Goal: Information Seeking & Learning: Check status

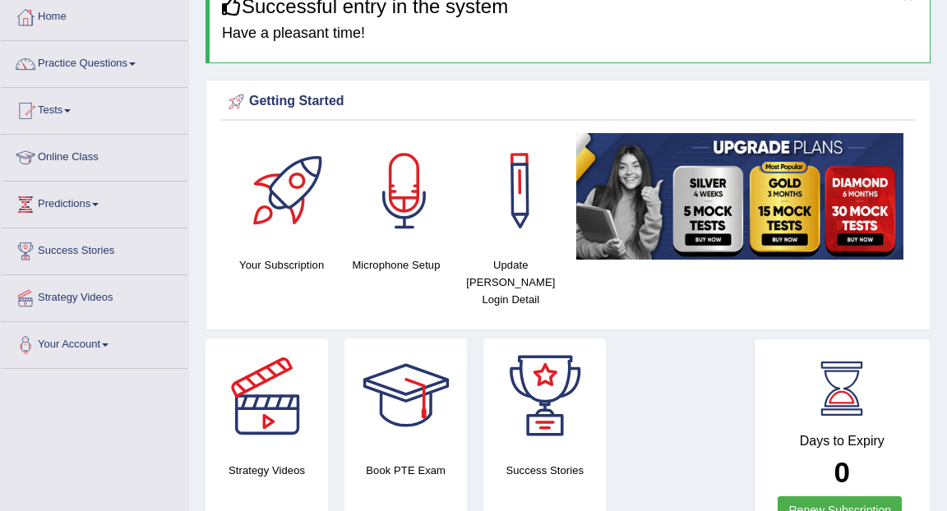
scroll to position [78, 0]
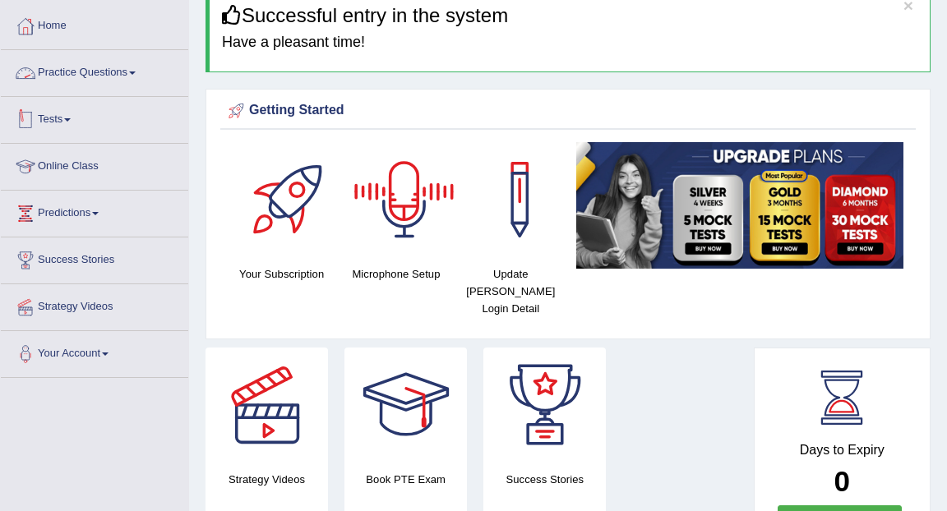
click at [71, 120] on span at bounding box center [67, 119] width 7 height 3
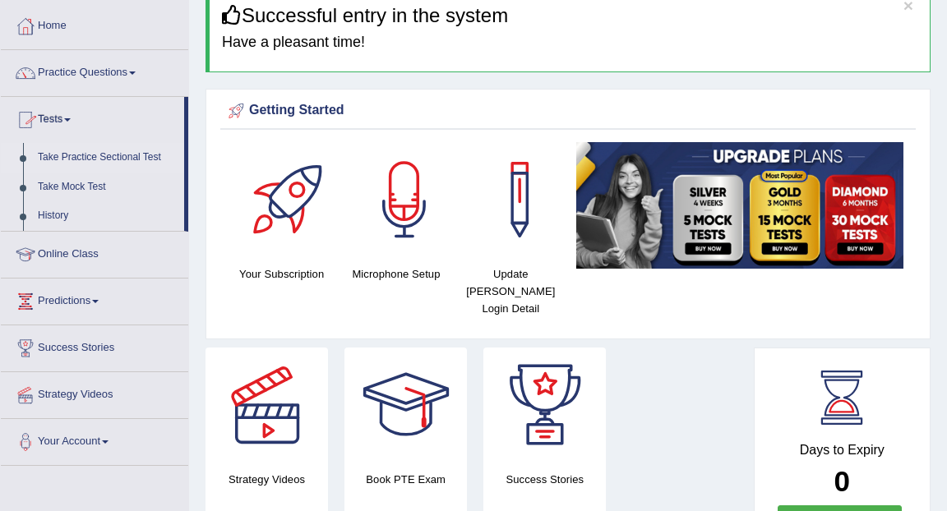
click at [80, 156] on link "Take Practice Sectional Test" at bounding box center [107, 158] width 154 height 30
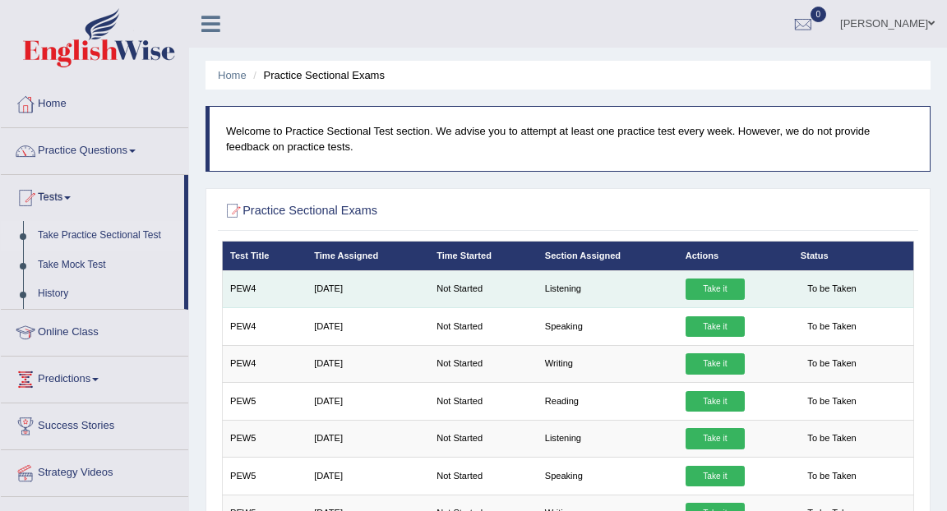
click at [714, 294] on link "Take it" at bounding box center [714, 289] width 59 height 21
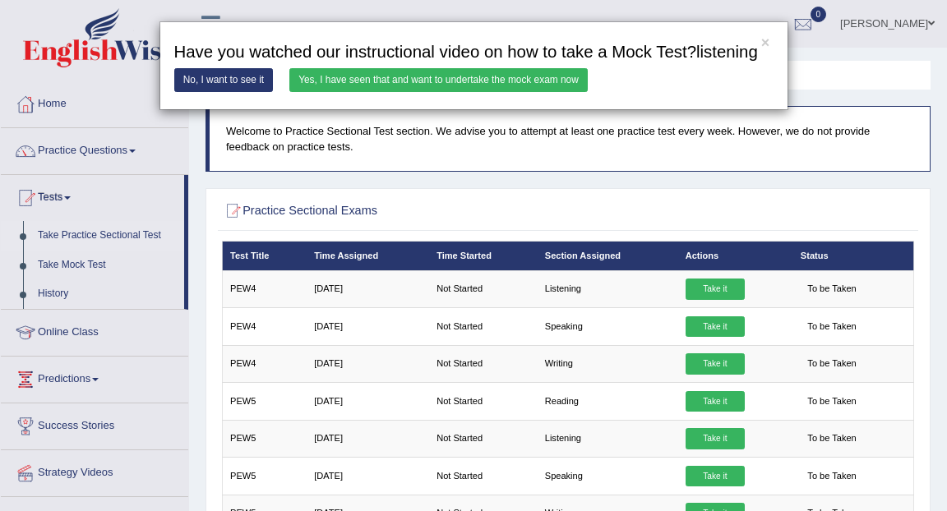
click at [492, 92] on link "Yes, I have seen that and want to undertake the mock exam now" at bounding box center [438, 80] width 298 height 24
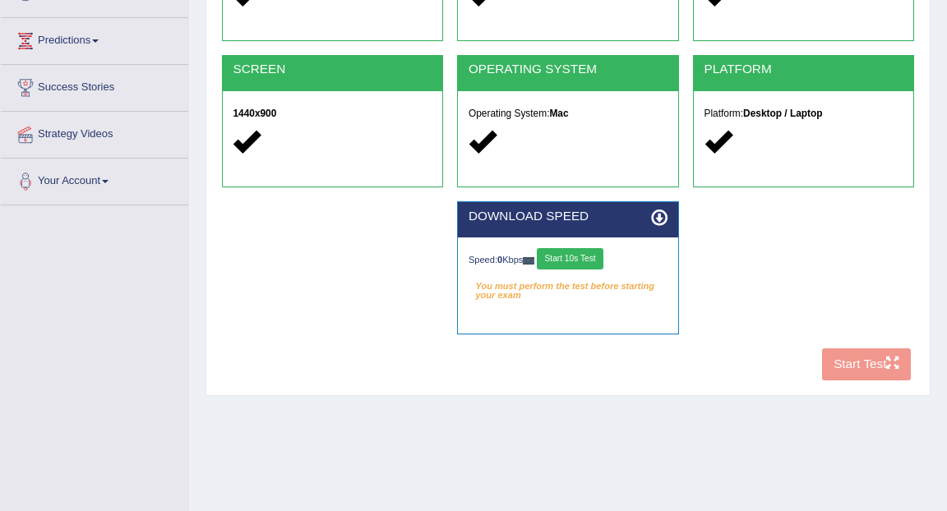
scroll to position [253, 0]
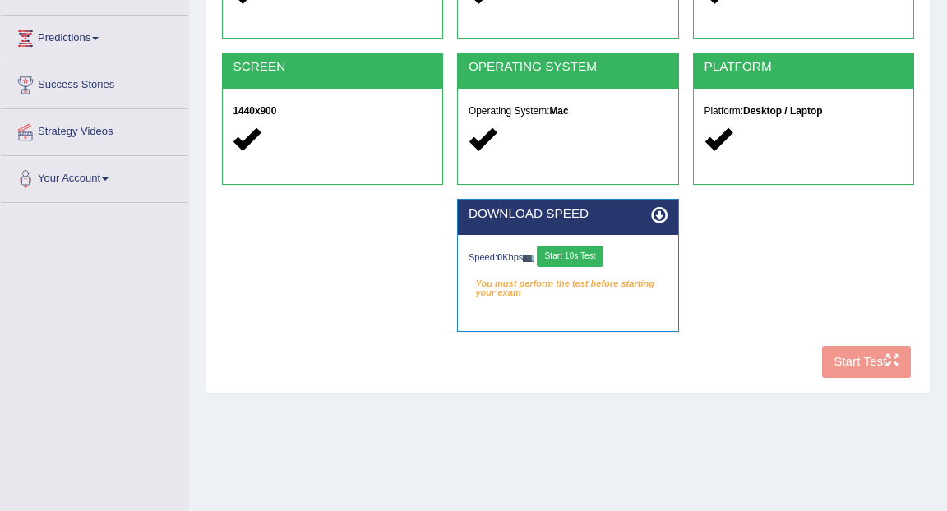
click at [578, 260] on button "Start 10s Test" at bounding box center [570, 256] width 67 height 21
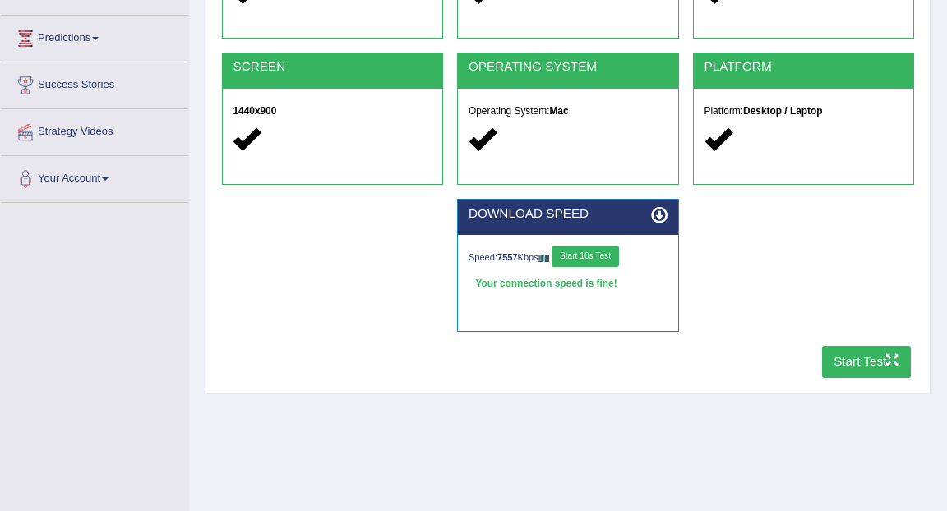
click at [852, 368] on button "Start Test" at bounding box center [867, 362] width 90 height 32
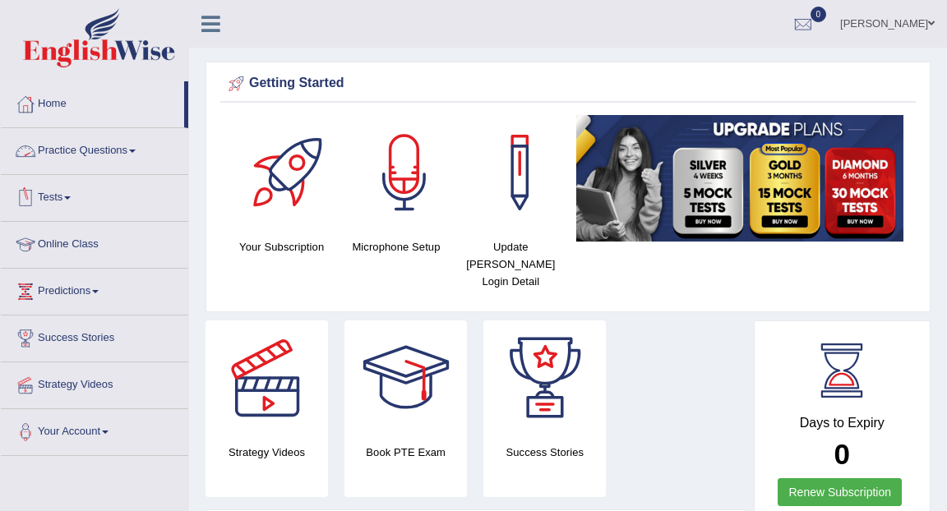
click at [134, 150] on link "Practice Questions" at bounding box center [94, 148] width 187 height 41
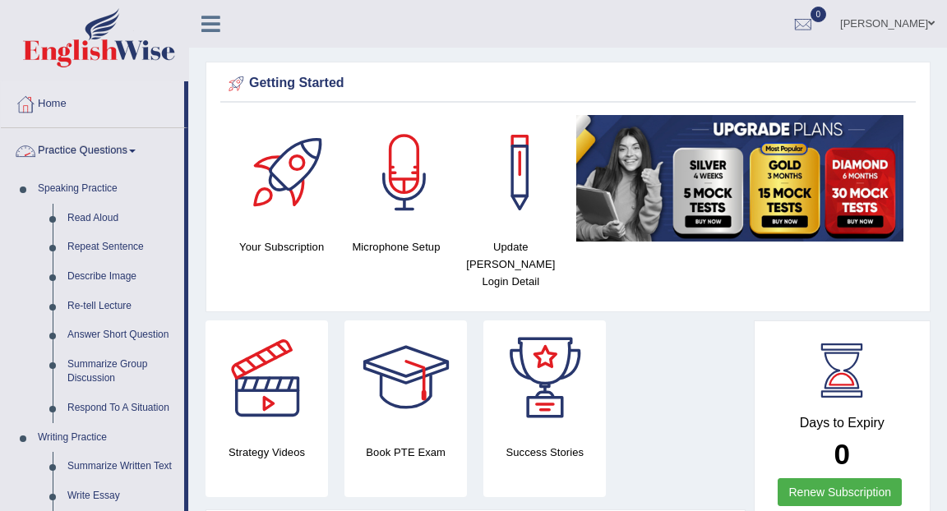
click at [90, 146] on link "Practice Questions" at bounding box center [92, 148] width 183 height 41
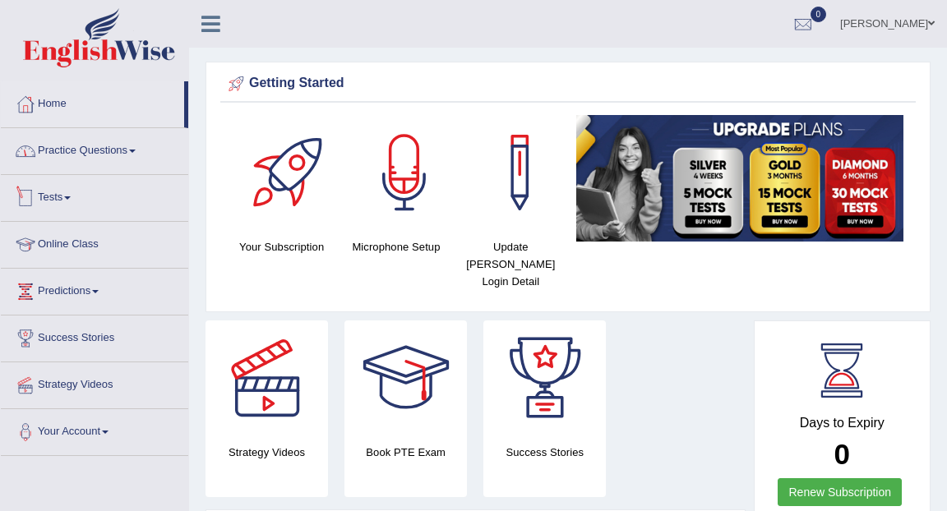
click at [92, 202] on link "Tests" at bounding box center [94, 195] width 187 height 41
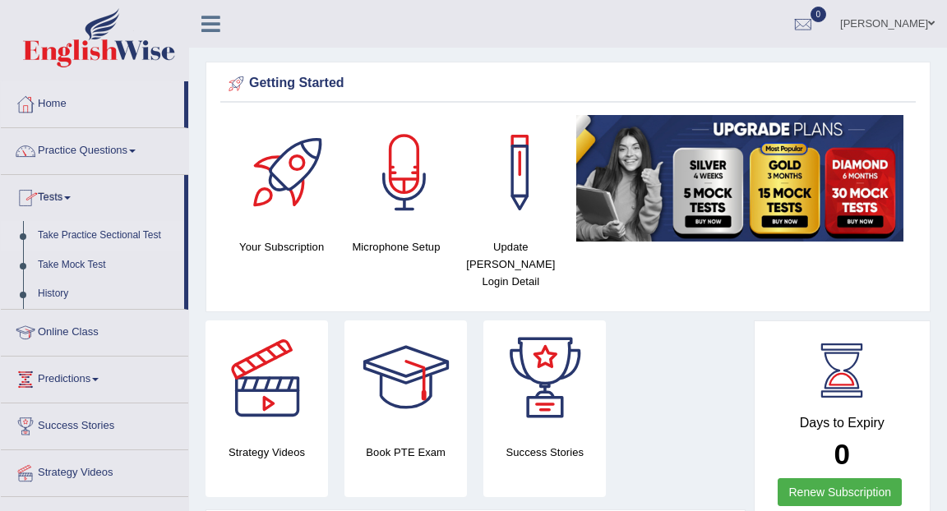
click at [73, 240] on link "Take Practice Sectional Test" at bounding box center [107, 236] width 154 height 30
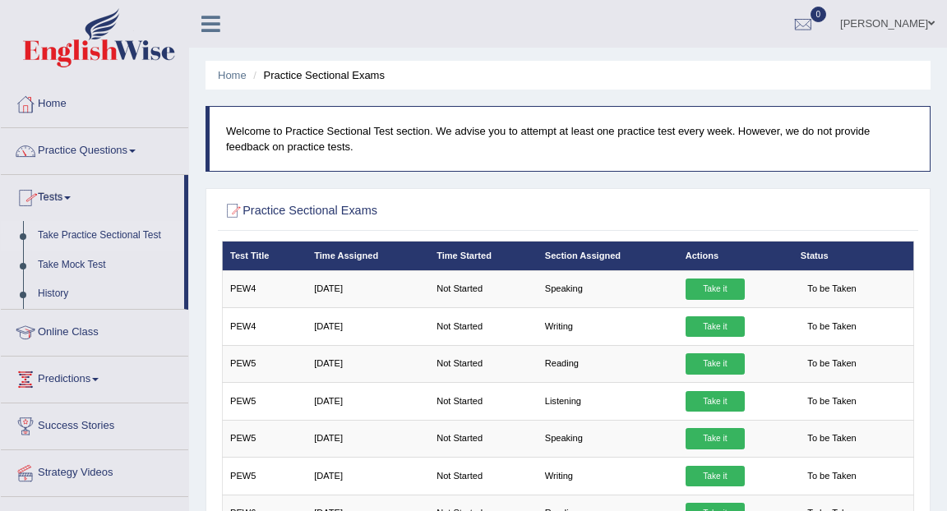
click at [76, 201] on link "Tests" at bounding box center [92, 195] width 183 height 41
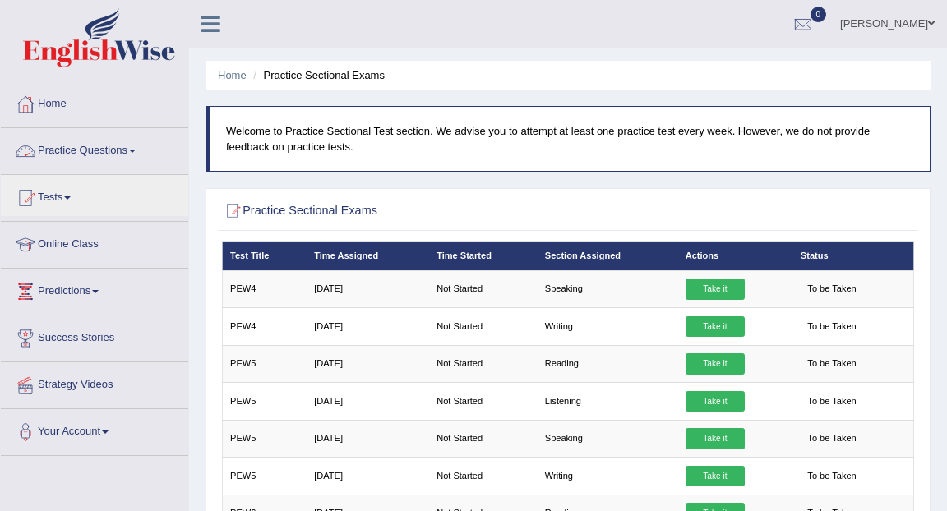
click at [136, 151] on span at bounding box center [132, 151] width 7 height 3
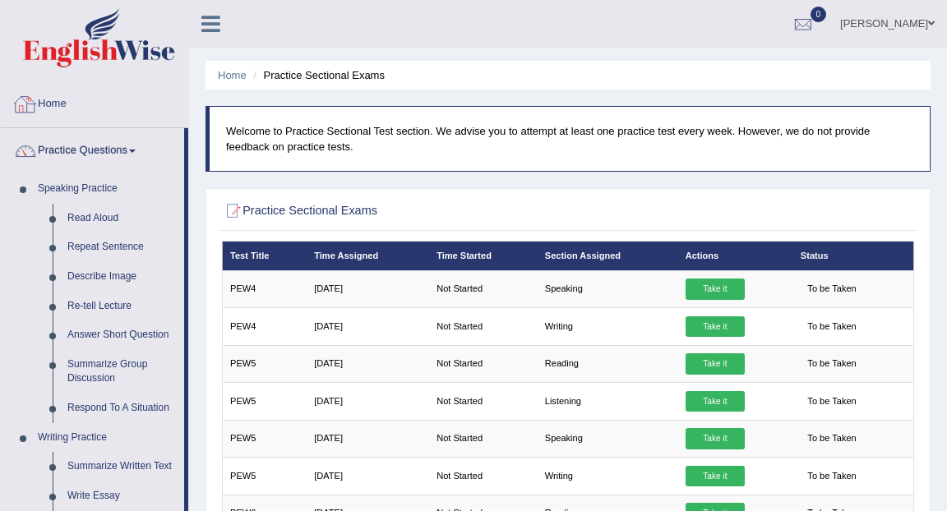
click at [53, 108] on link "Home" at bounding box center [94, 101] width 187 height 41
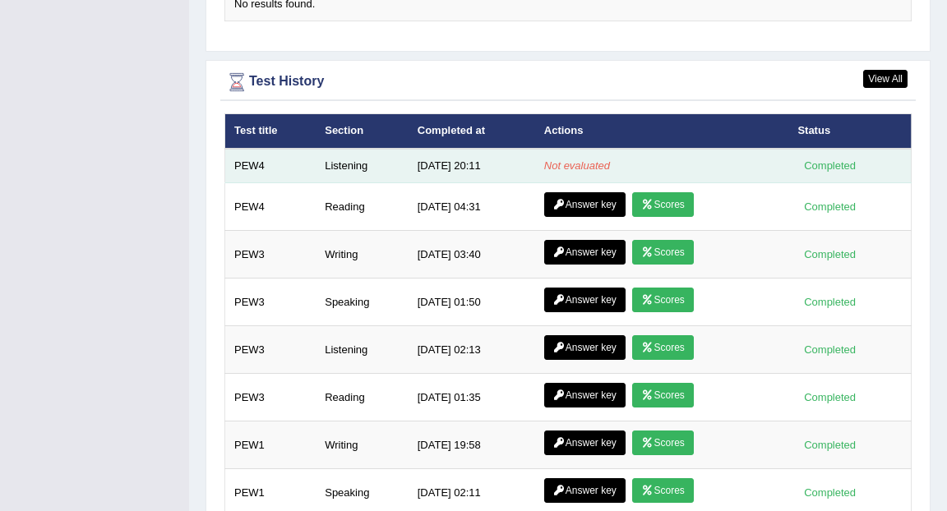
scroll to position [2181, 0]
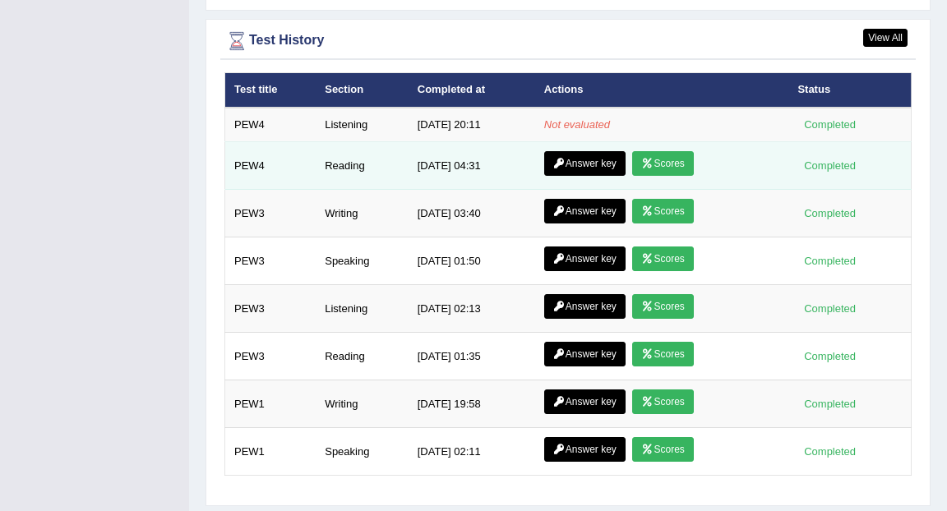
click at [648, 154] on link "Scores" at bounding box center [662, 163] width 61 height 25
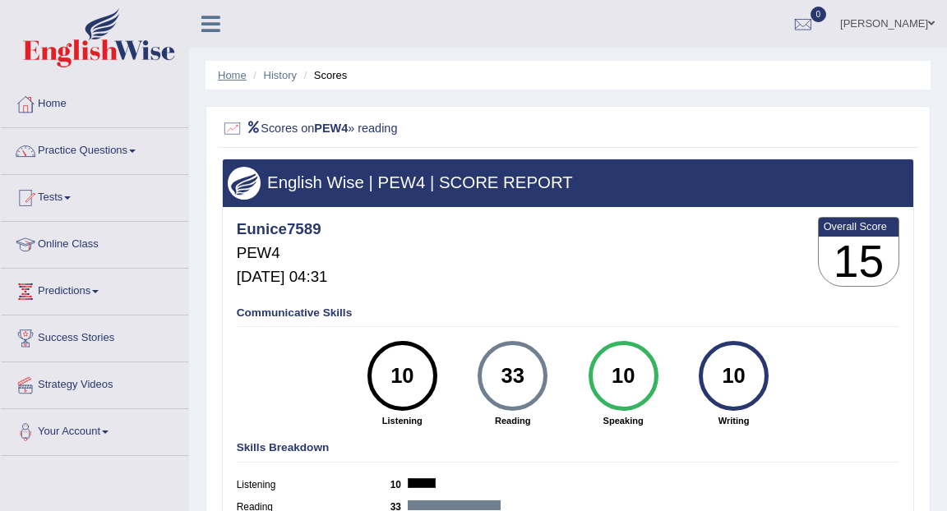
click at [242, 77] on link "Home" at bounding box center [232, 75] width 29 height 12
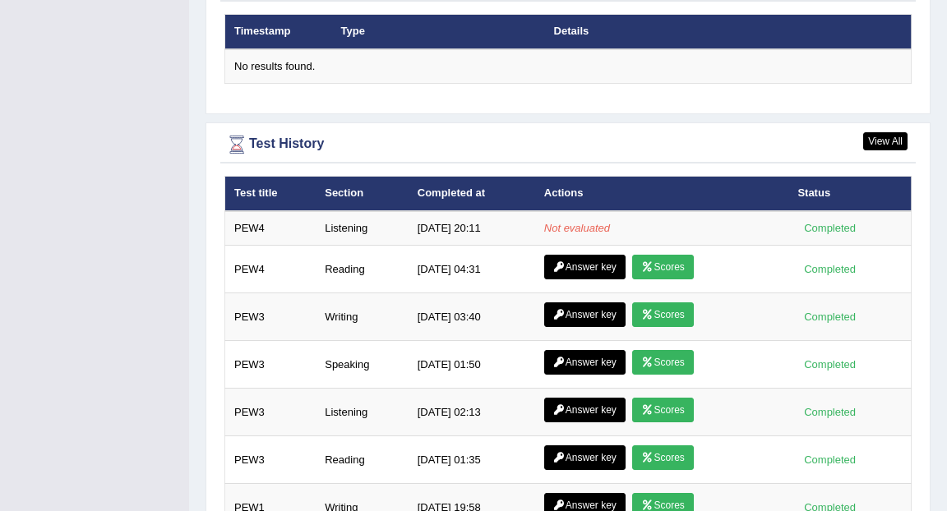
scroll to position [2206, 0]
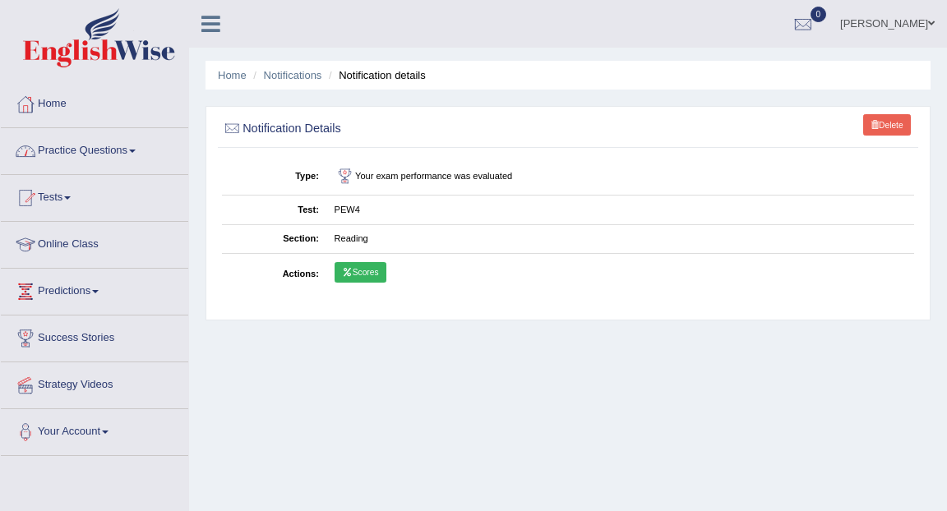
click at [57, 106] on link "Home" at bounding box center [94, 101] width 187 height 41
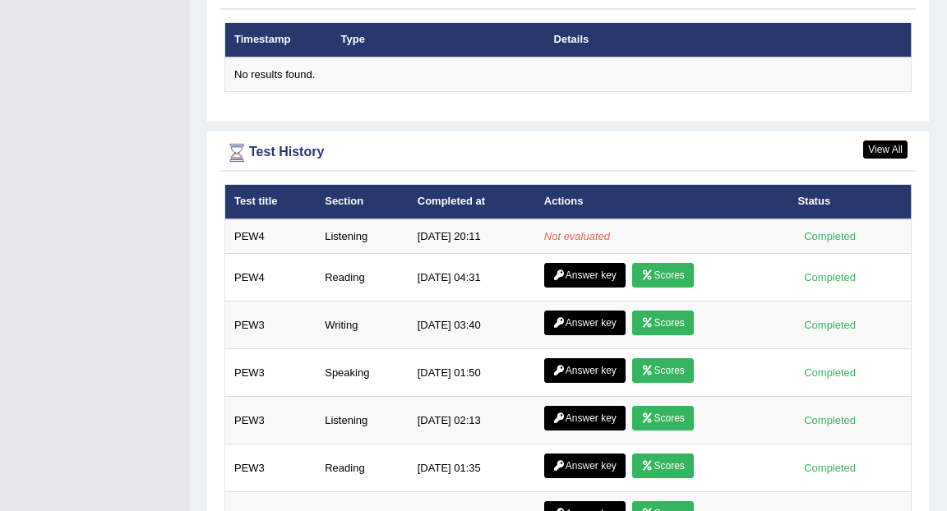
scroll to position [2071, 0]
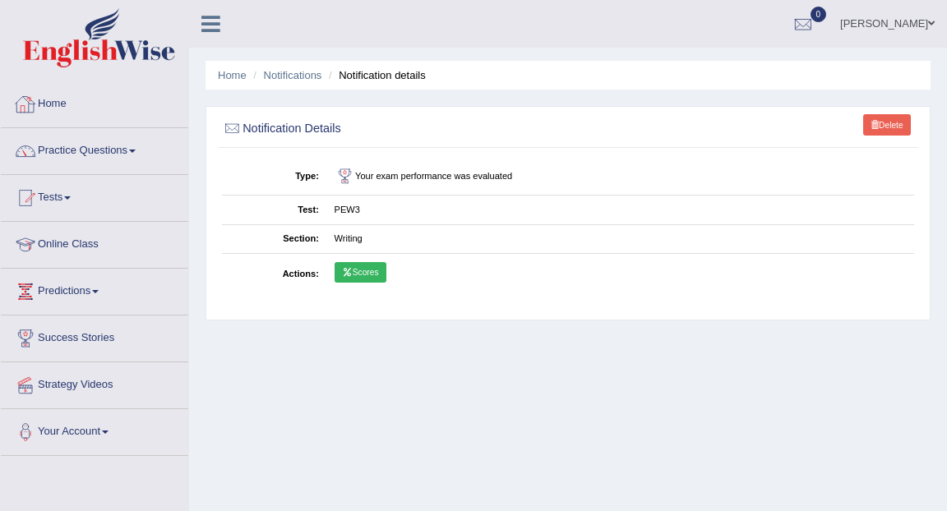
click at [58, 107] on link "Home" at bounding box center [94, 101] width 187 height 41
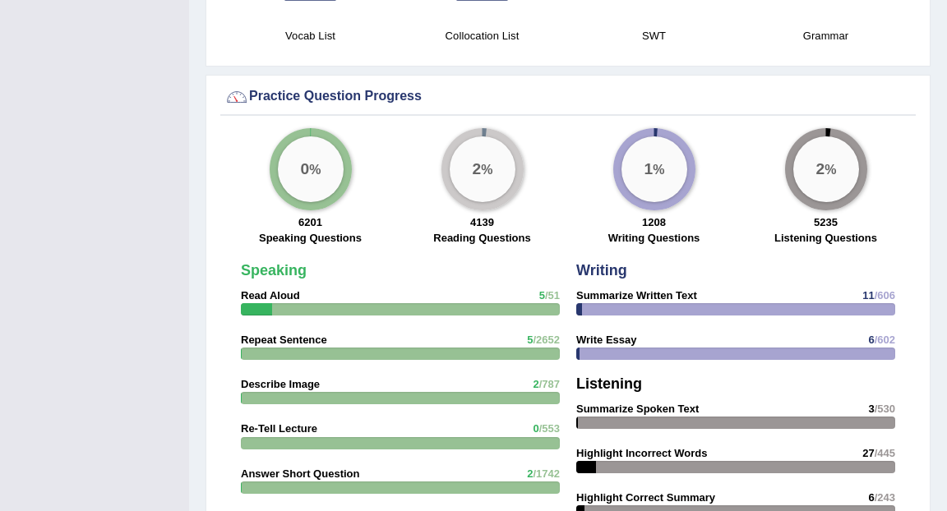
scroll to position [1172, 0]
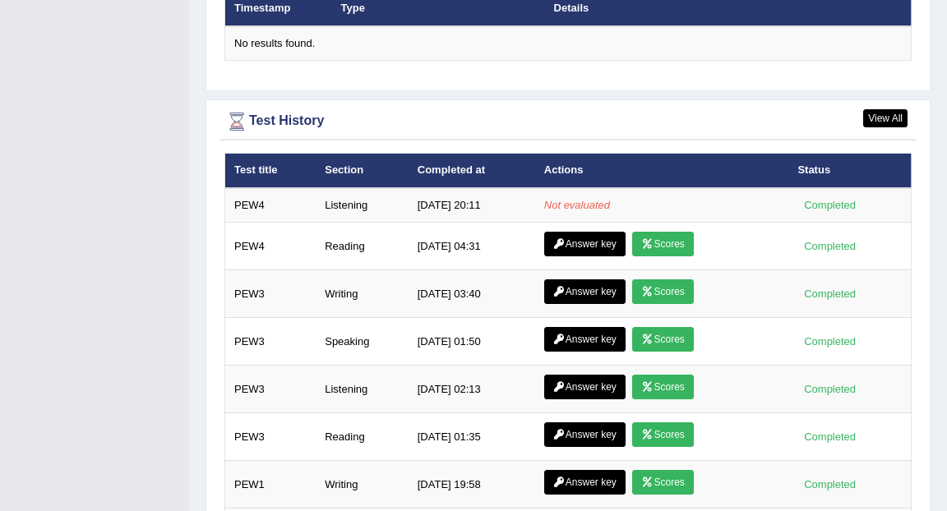
scroll to position [2206, 0]
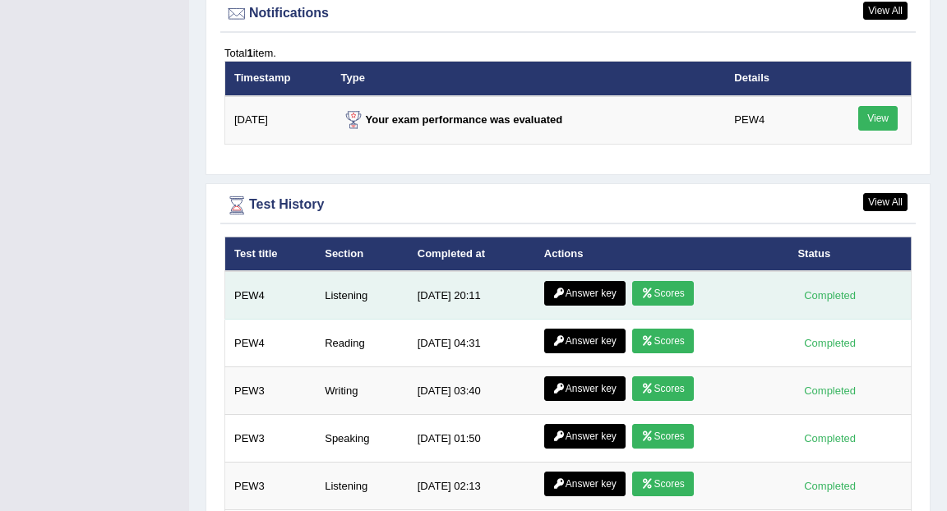
scroll to position [2049, 0]
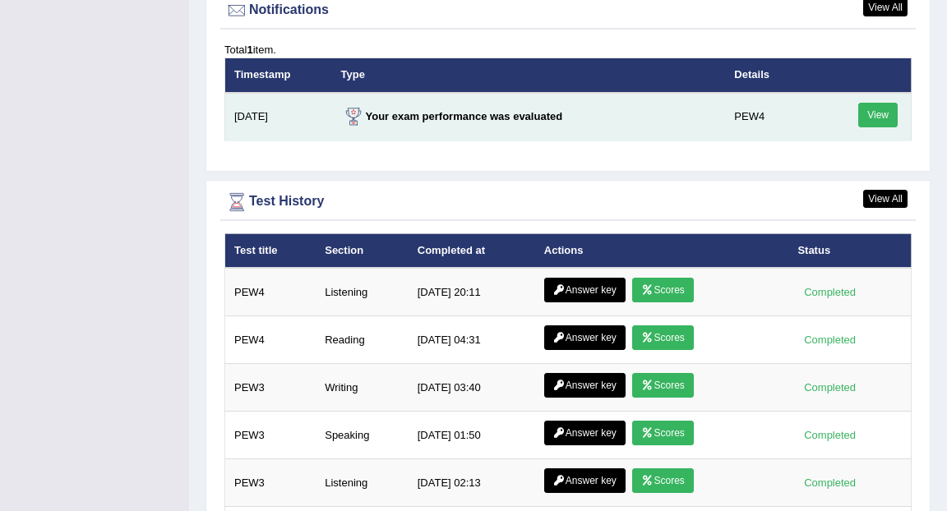
click at [866, 103] on link "View" at bounding box center [877, 115] width 39 height 25
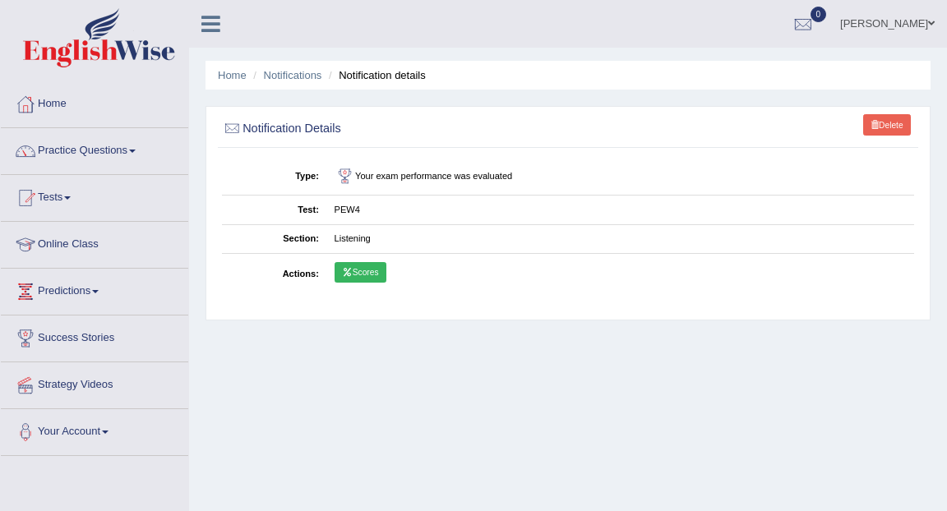
click at [355, 272] on link "Scores" at bounding box center [360, 272] width 52 height 21
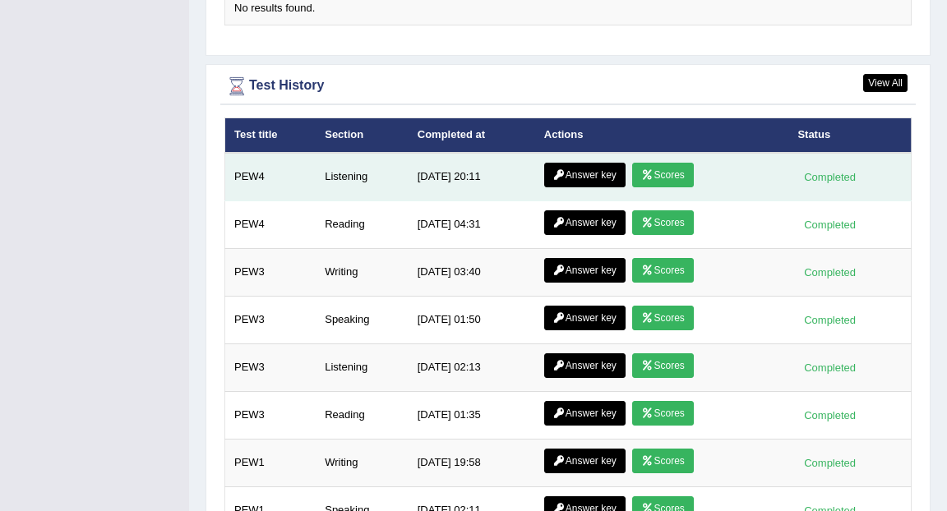
click at [589, 163] on link "Answer key" at bounding box center [584, 175] width 81 height 25
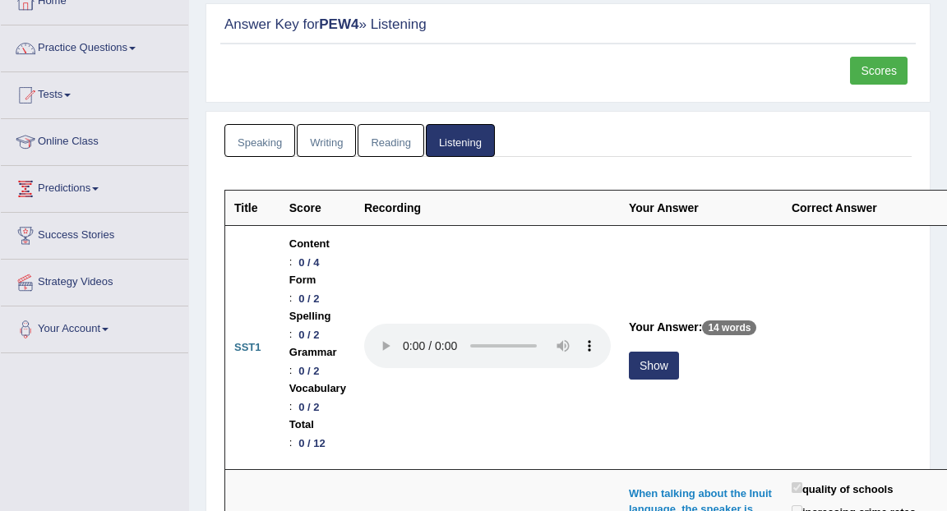
scroll to position [105, 0]
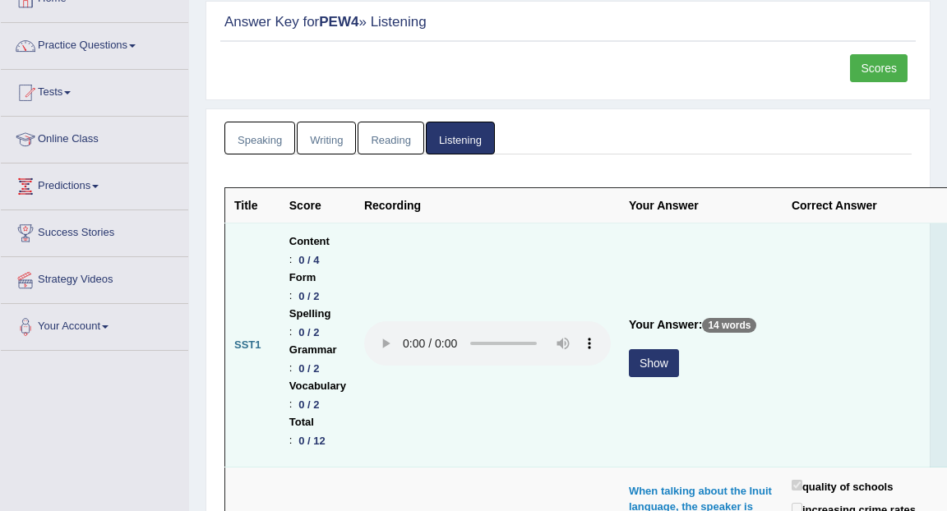
click at [649, 369] on button "Show" at bounding box center [654, 363] width 50 height 28
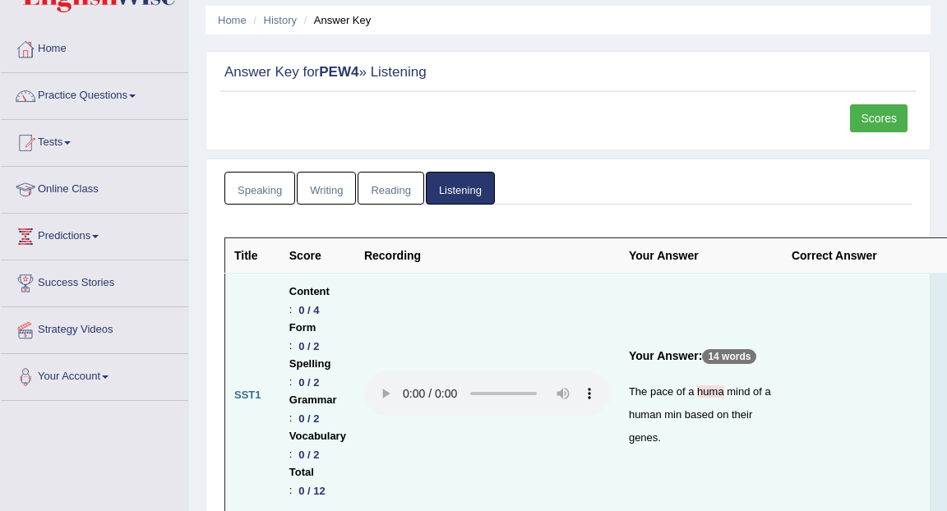
scroll to position [0, 0]
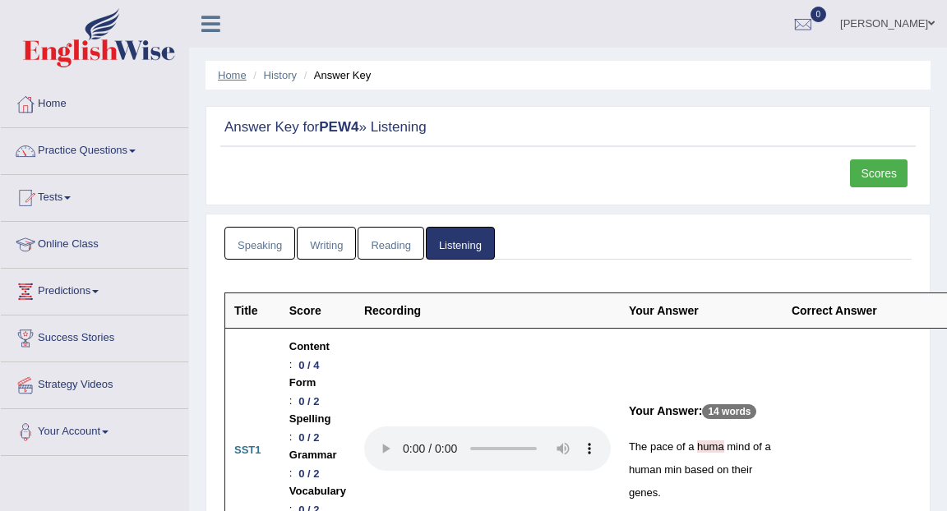
click at [228, 76] on link "Home" at bounding box center [232, 75] width 29 height 12
